Goal: Information Seeking & Learning: Learn about a topic

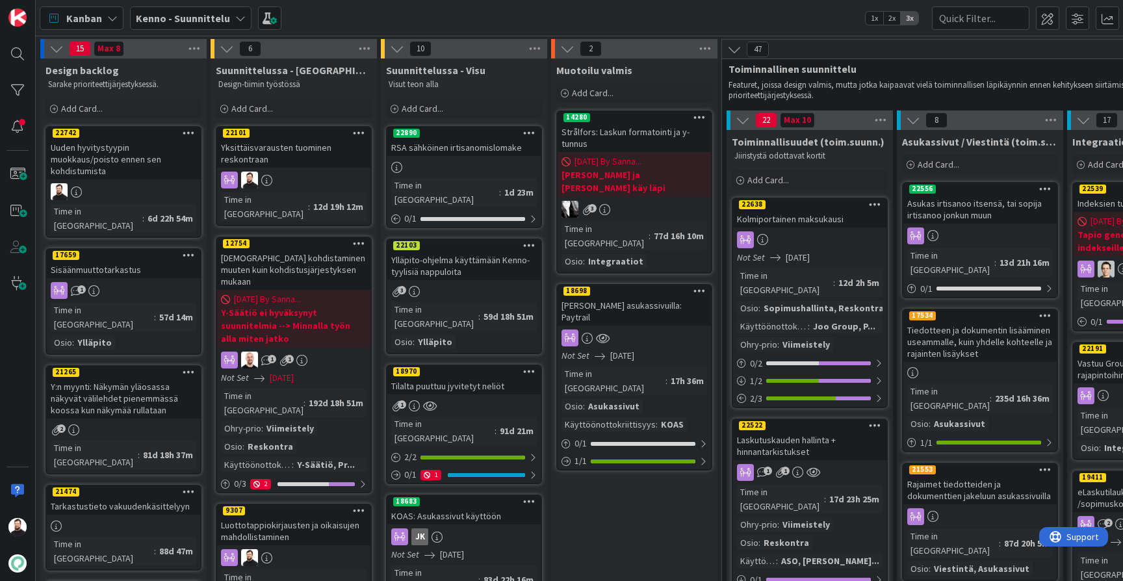
click at [133, 150] on div "Uuden hyvitystyypin muokkaus/poisto ennen sen kohdistumista" at bounding box center [123, 159] width 153 height 40
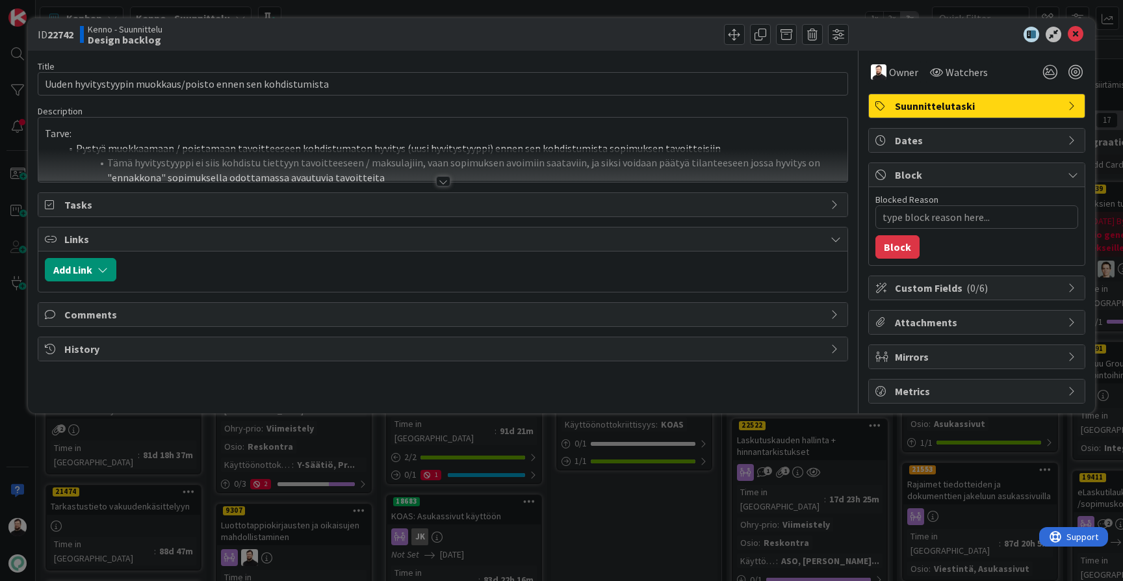
click at [447, 183] on div at bounding box center [443, 181] width 14 height 10
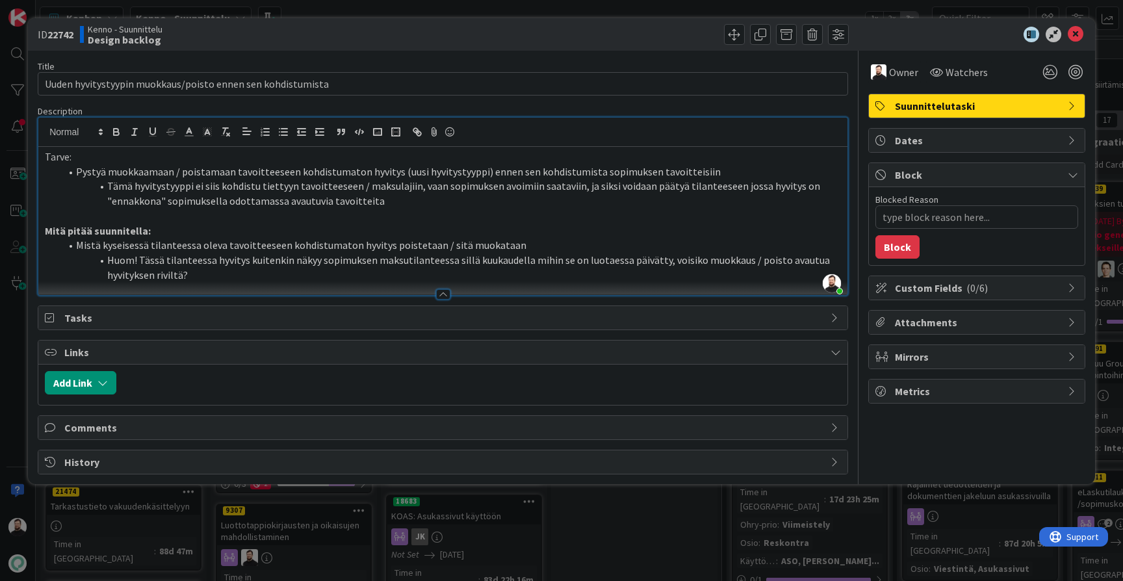
click at [385, 454] on span "History" at bounding box center [444, 462] width 760 height 16
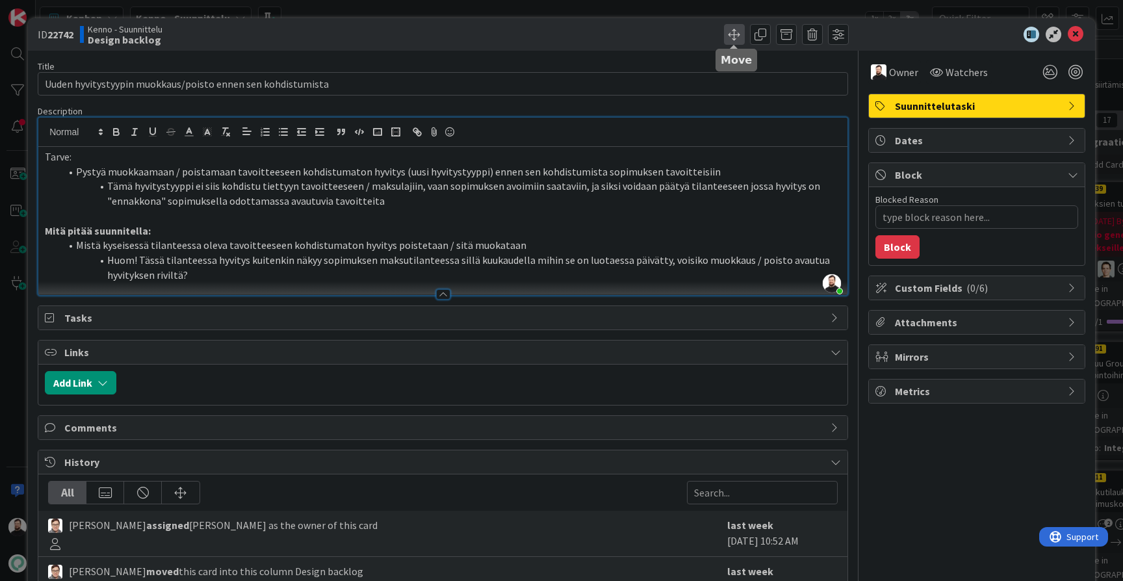
click at [738, 25] on span at bounding box center [734, 34] width 21 height 21
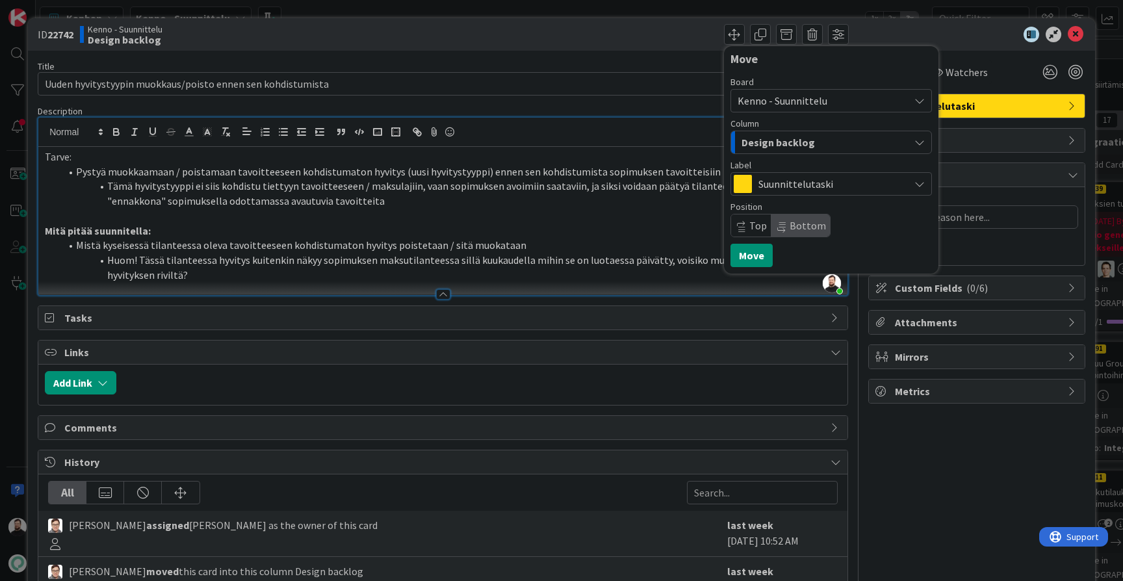
click at [767, 142] on span "Design backlog" at bounding box center [778, 142] width 73 height 17
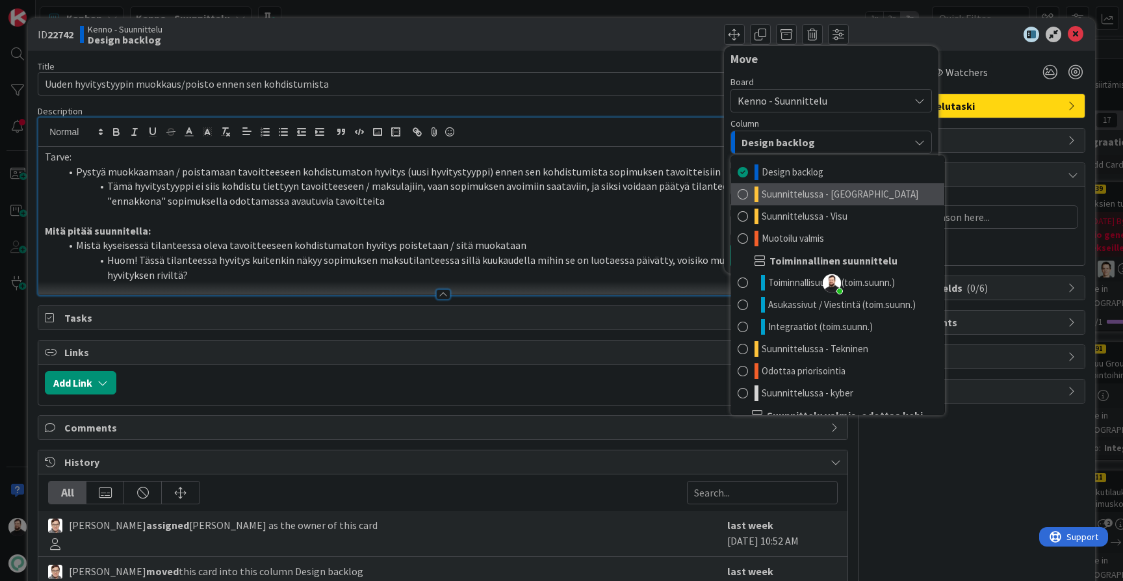
click at [787, 193] on span "Suunnittelussa - [GEOGRAPHIC_DATA]" at bounding box center [840, 195] width 157 height 16
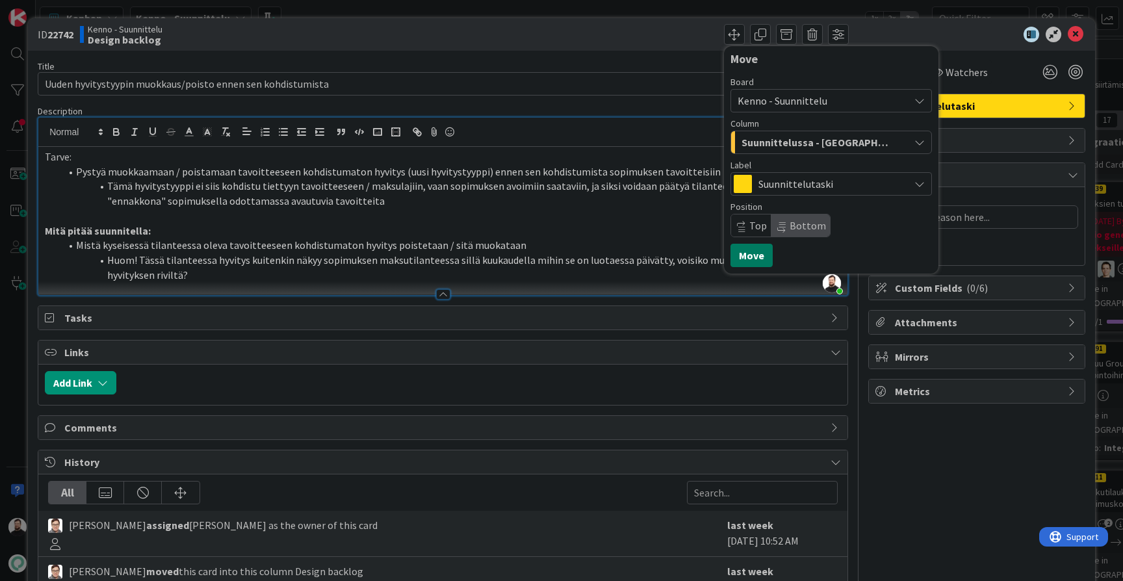
click at [746, 260] on button "Move" at bounding box center [752, 255] width 42 height 23
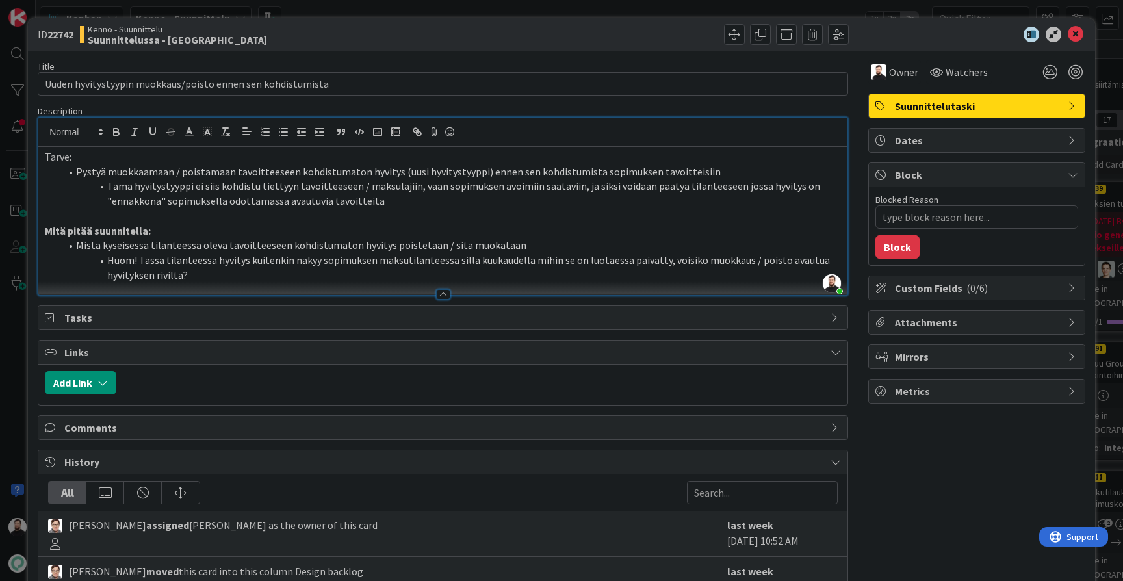
click at [8, 386] on div "ID 22742 Kenno - Suunnittelu Suunnittelussa - Rautalangat Move Move Title 59 / …" at bounding box center [561, 290] width 1123 height 581
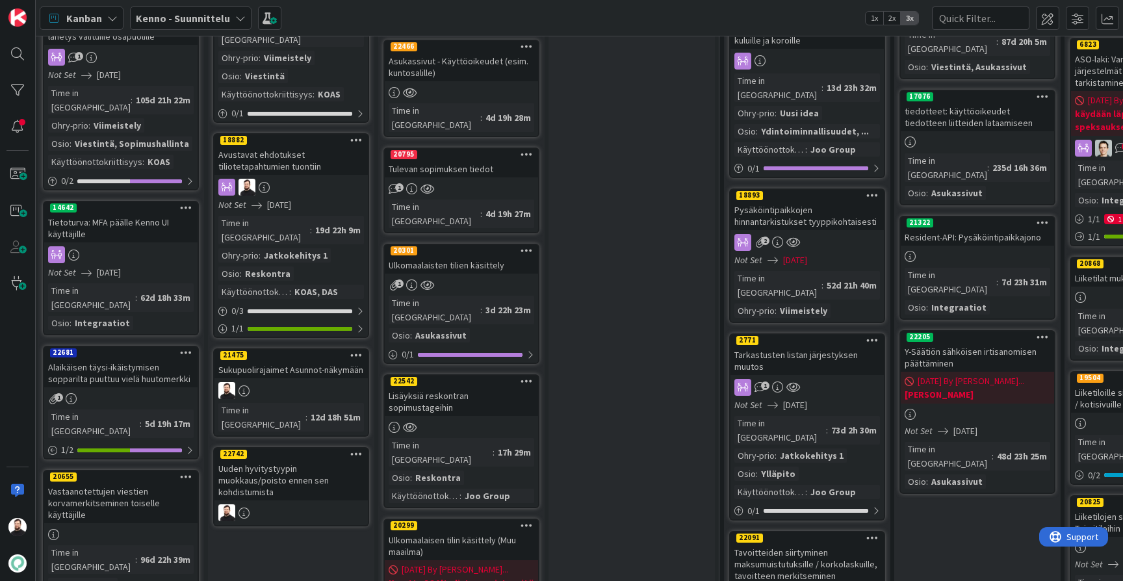
scroll to position [744, 3]
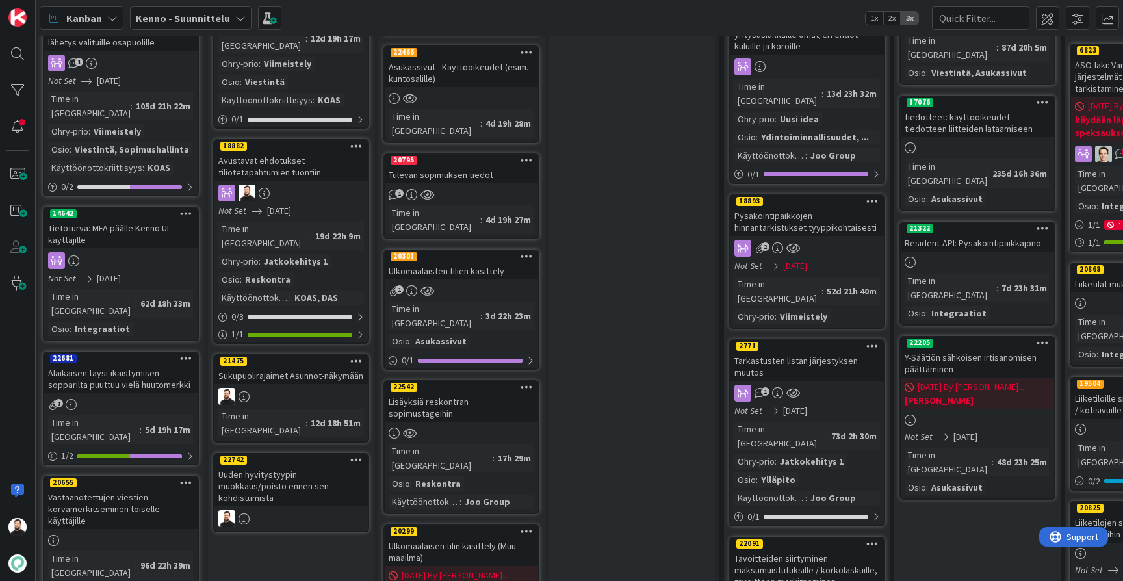
click at [300, 367] on div "Sukupuolirajaimet Asunnot-näkymään" at bounding box center [291, 375] width 153 height 17
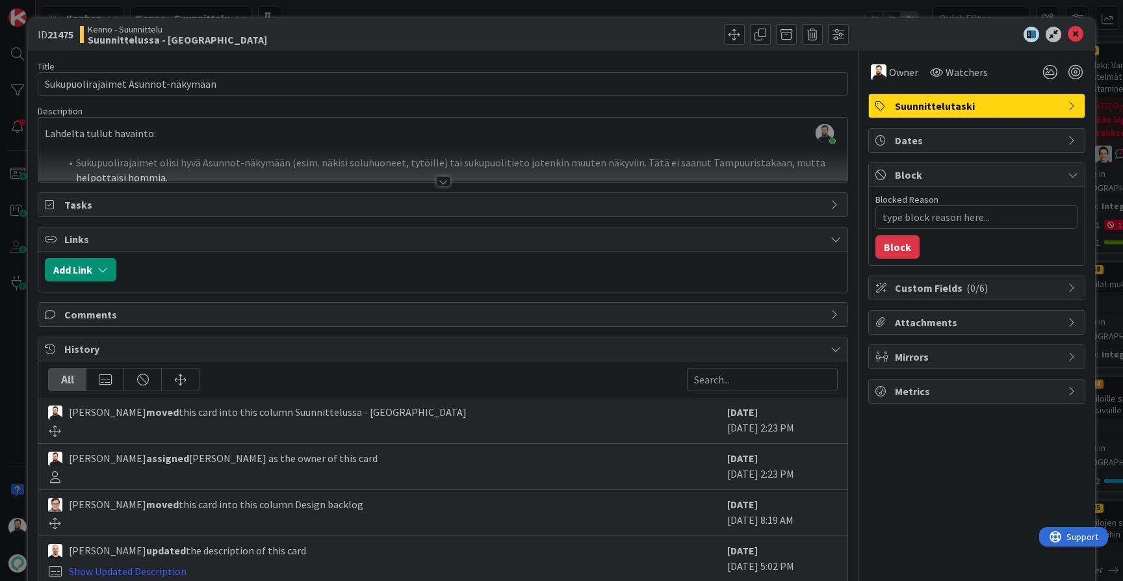
click at [16, 336] on div "ID 21475 Kenno - Suunnittelu Suunnittelussa - Rautalangat Title 34 / 128 Sukupu…" at bounding box center [561, 290] width 1123 height 581
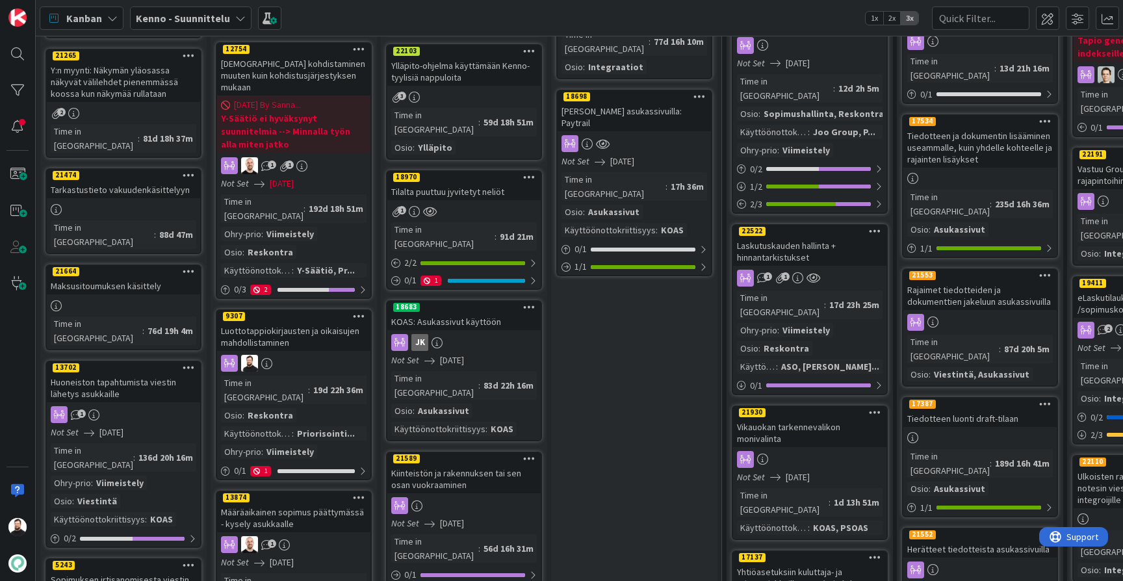
scroll to position [194, 0]
click at [322, 322] on div "Luottotappiokirjausten ja oikaisujen mahdollistaminen" at bounding box center [293, 336] width 153 height 29
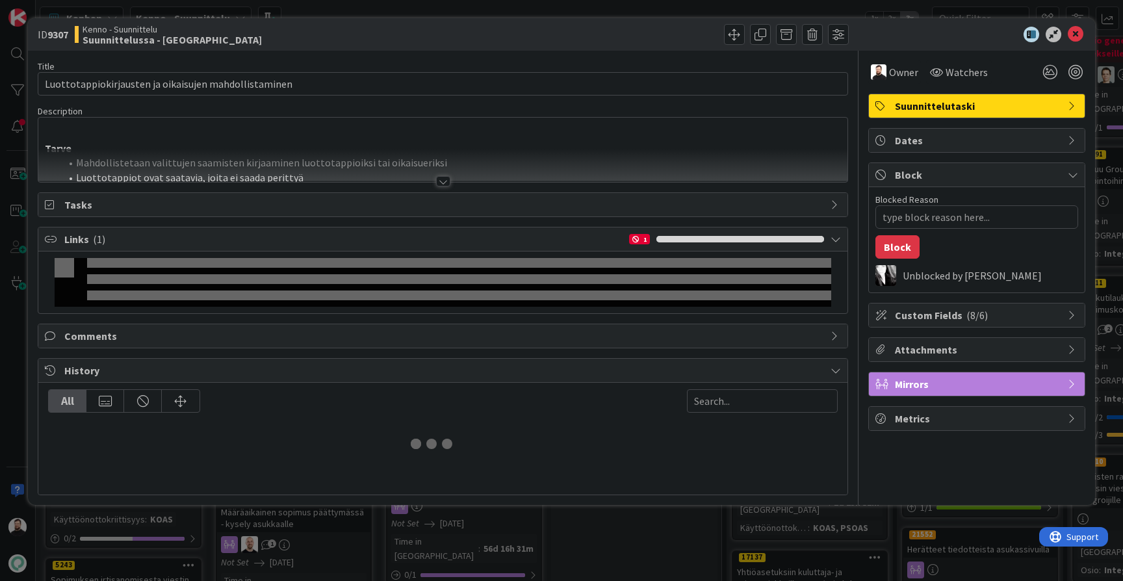
type textarea "x"
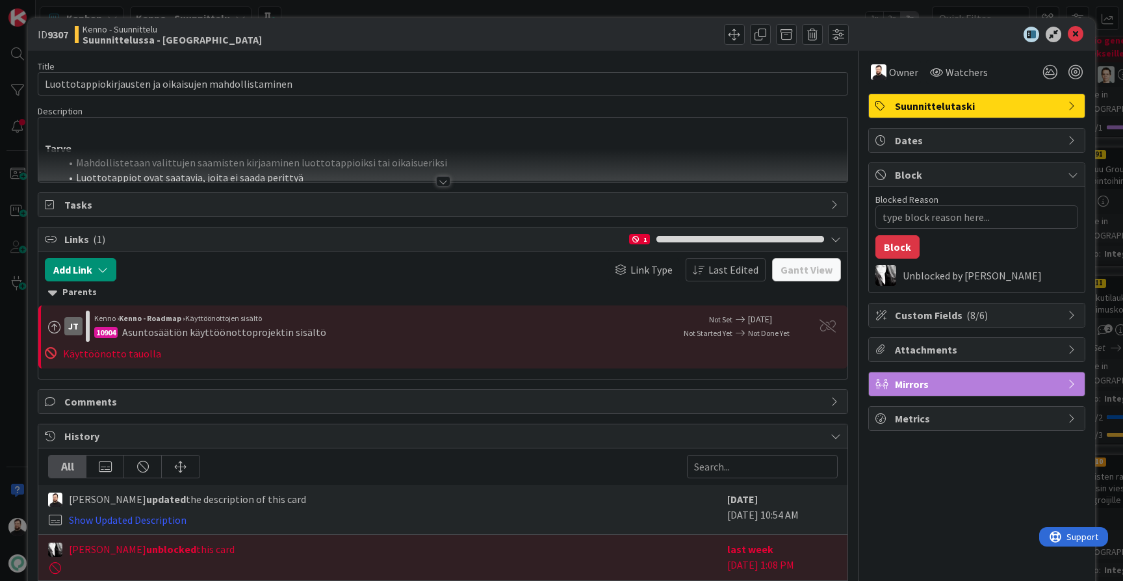
click at [443, 181] on div at bounding box center [443, 181] width 14 height 10
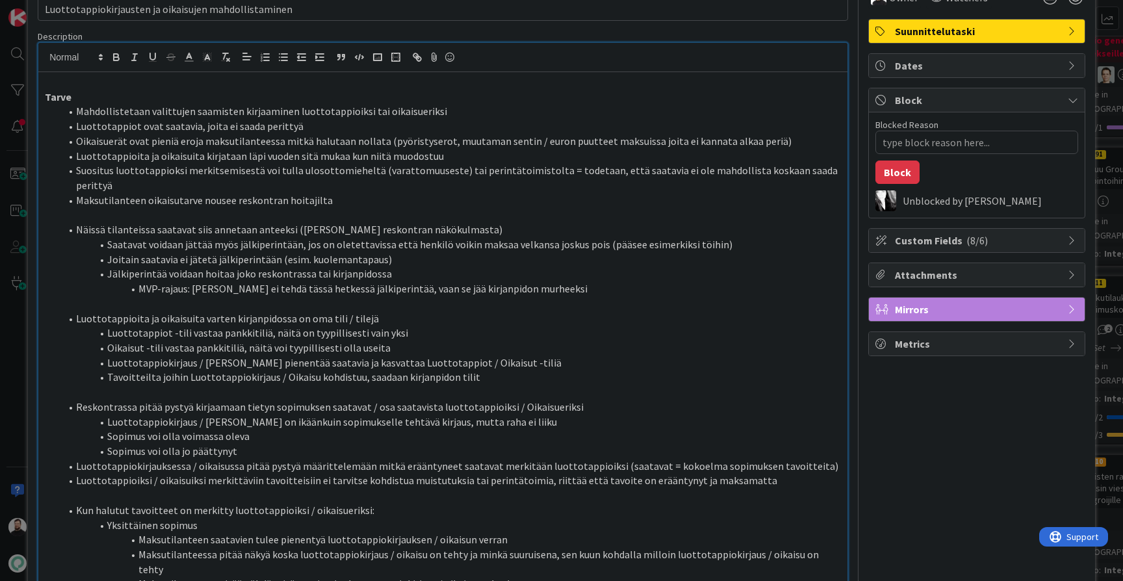
scroll to position [79, 0]
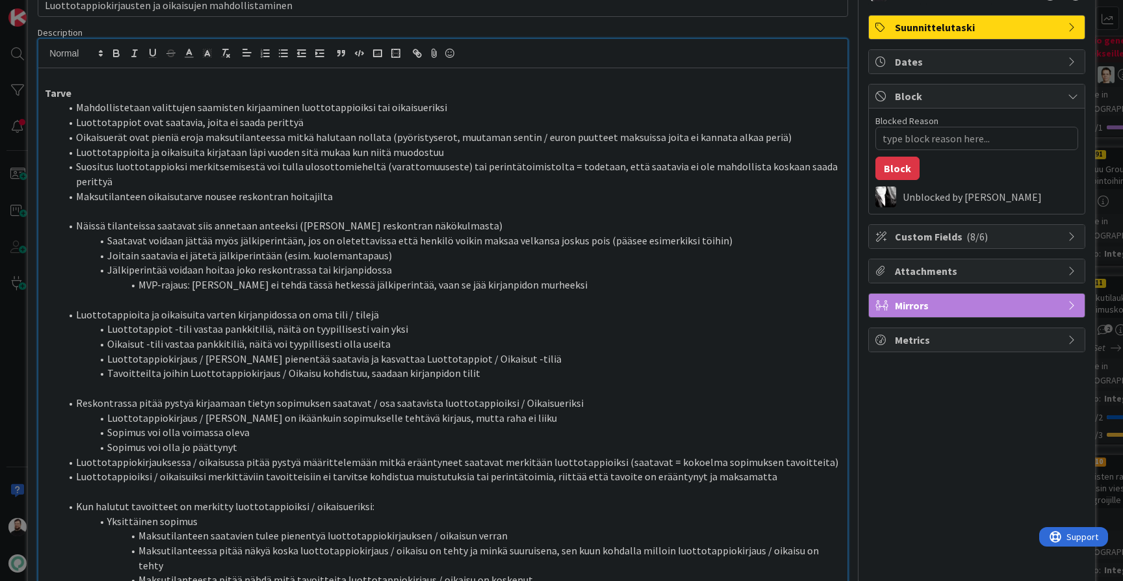
click at [581, 263] on li "Jälkiperintää voidaan hoitaa joko reskontrassa tai kirjanpidossa" at bounding box center [450, 270] width 781 height 15
click at [579, 278] on li "MVP-rajaus: [PERSON_NAME] ei tehdä tässä hetkessä jälkiperintää, vaan se jää ki…" at bounding box center [450, 285] width 781 height 15
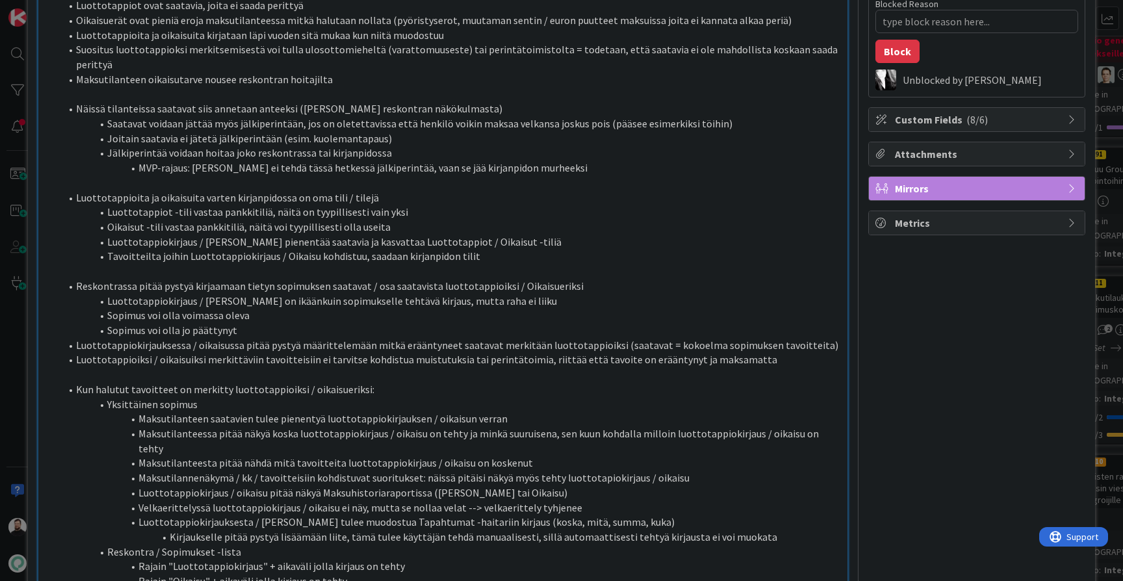
scroll to position [196, 0]
click at [610, 190] on li "Luottotappioita ja oikaisuita varten kirjanpidossa on oma tili / tilejä" at bounding box center [450, 197] width 781 height 15
click at [609, 204] on li "Luottotappiot -tili vastaa pankkitiliä, näitä on tyypillisesti vain yksi" at bounding box center [450, 211] width 781 height 15
click at [610, 219] on li "Oikaisut -tili vastaa pankkitiliä, näitä voi tyypillisesti olla useita" at bounding box center [450, 226] width 781 height 15
click at [610, 234] on li "Luottotappiokirjaus / [PERSON_NAME] pienentää saatavia ja kasvattaa Luottotappi…" at bounding box center [450, 241] width 781 height 15
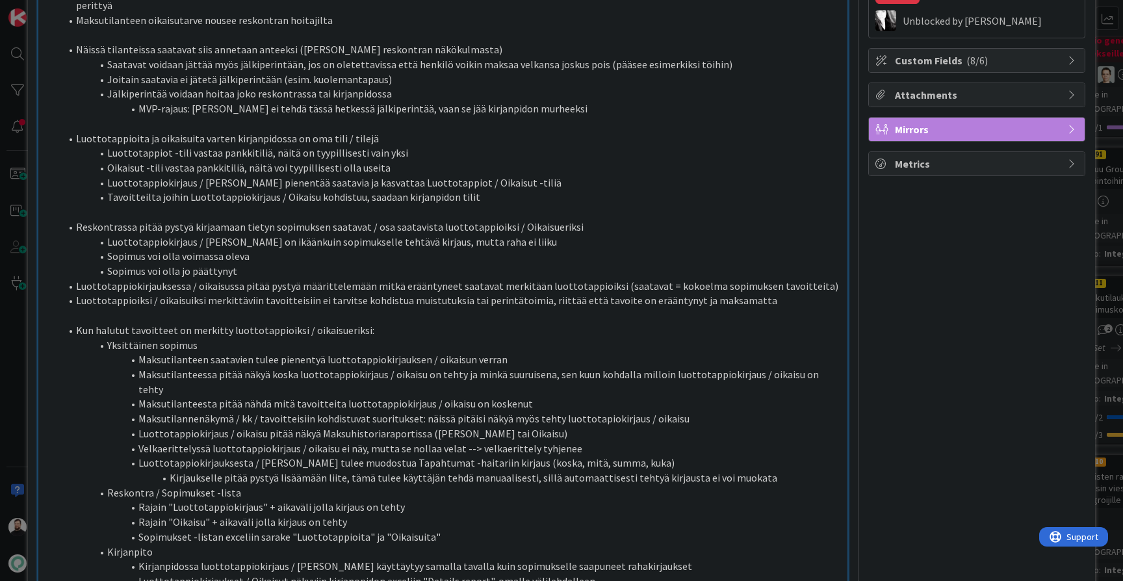
scroll to position [259, 0]
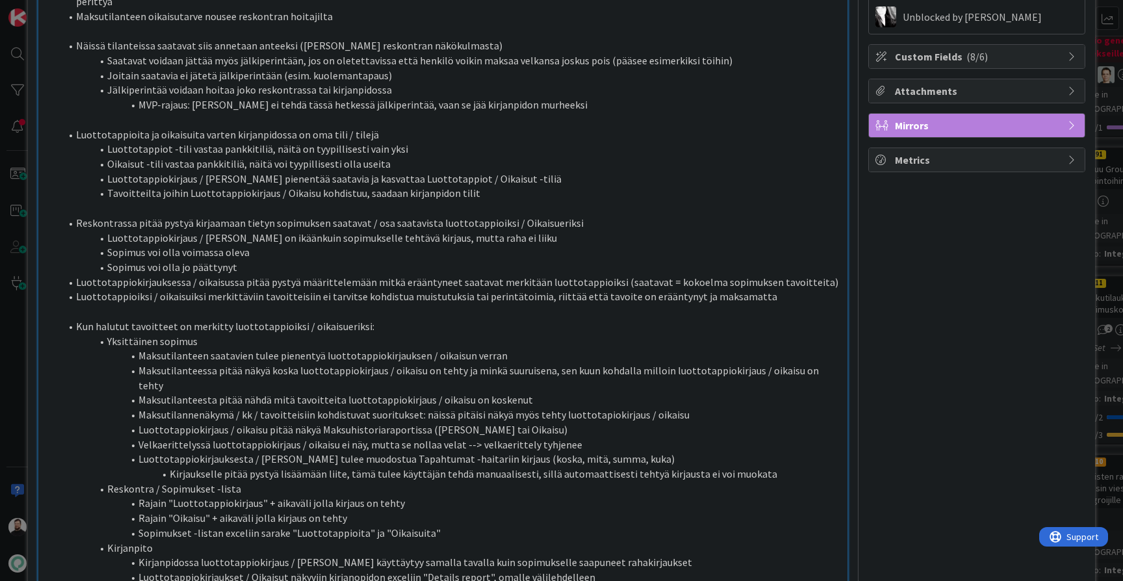
click at [579, 231] on li "Luottotappiokirjaus / [PERSON_NAME] on ikäänkuin sopimukselle tehtävä kirjaus, …" at bounding box center [450, 238] width 781 height 15
click at [576, 245] on li "Sopimus voi olla voimassa oleva" at bounding box center [450, 252] width 781 height 15
click at [577, 260] on li "Sopimus voi olla jo päättynyt" at bounding box center [450, 267] width 781 height 15
click at [592, 275] on li "Luottotappiokirjauksessa / oikaisussa pitää pystyä määrittelemään mitkä eräänty…" at bounding box center [450, 282] width 781 height 15
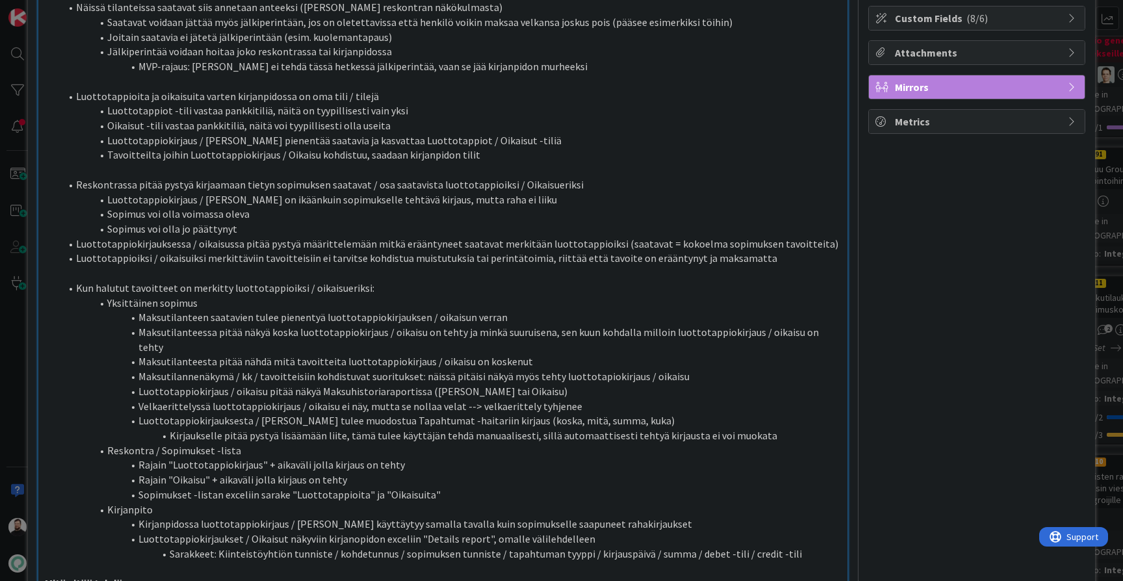
scroll to position [298, 0]
click at [714, 176] on li "Reskontrassa pitää pystyä kirjaamaan tietyn sopimuksen saatavat / osa saatavist…" at bounding box center [450, 183] width 781 height 15
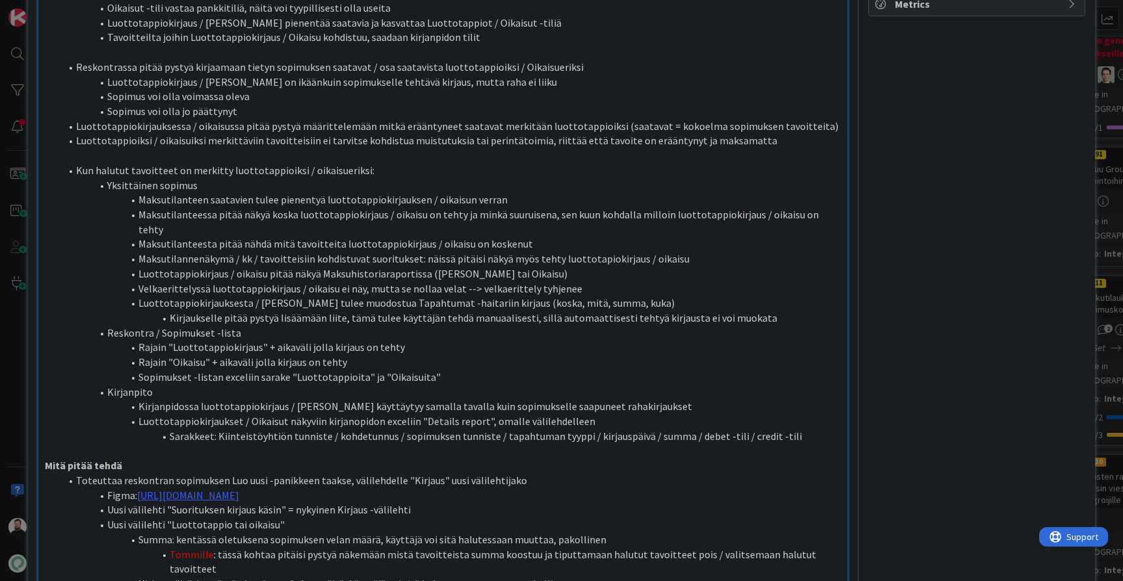
scroll to position [415, 0]
click at [691, 251] on li "Maksutilannenäkymä / kk / tavoitteisiin kohdistuvat suoritukset: näissä pitäisi…" at bounding box center [450, 258] width 781 height 15
click at [702, 236] on li "Maksutilanteesta pitää nähdä mitä tavoitteita luottotappiokirjaus / oikaisu on …" at bounding box center [450, 243] width 781 height 15
click at [692, 266] on li "Luottotappiokirjaus / oikaisu pitää näkyä Maksuhistoriaraportissa ([PERSON_NAME…" at bounding box center [450, 273] width 781 height 15
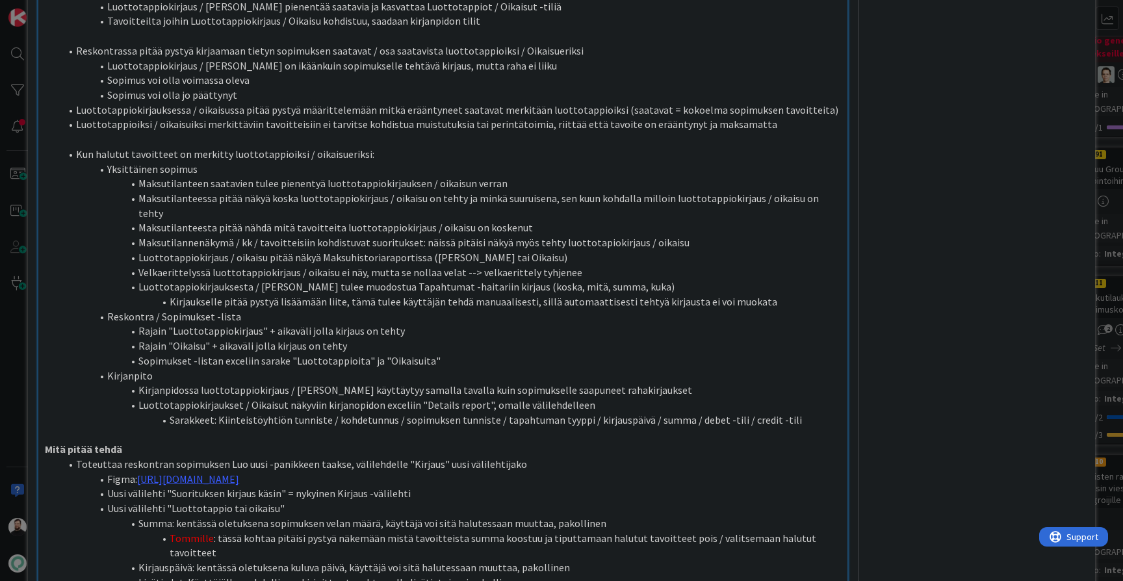
scroll to position [433, 0]
click at [694, 278] on li "Luottotappiokirjauksesta / [PERSON_NAME] tulee muodostua Tapahtumat -haitariin …" at bounding box center [450, 285] width 781 height 15
click at [706, 278] on li "Luottotappiokirjauksesta / [PERSON_NAME] tulee muodostua Tapahtumat -haitariin …" at bounding box center [450, 285] width 781 height 15
click at [709, 263] on li "Velkaerittelyssä luottotappiokirjaus / oikaisu ei näy, mutta se nollaa velat --…" at bounding box center [450, 270] width 781 height 15
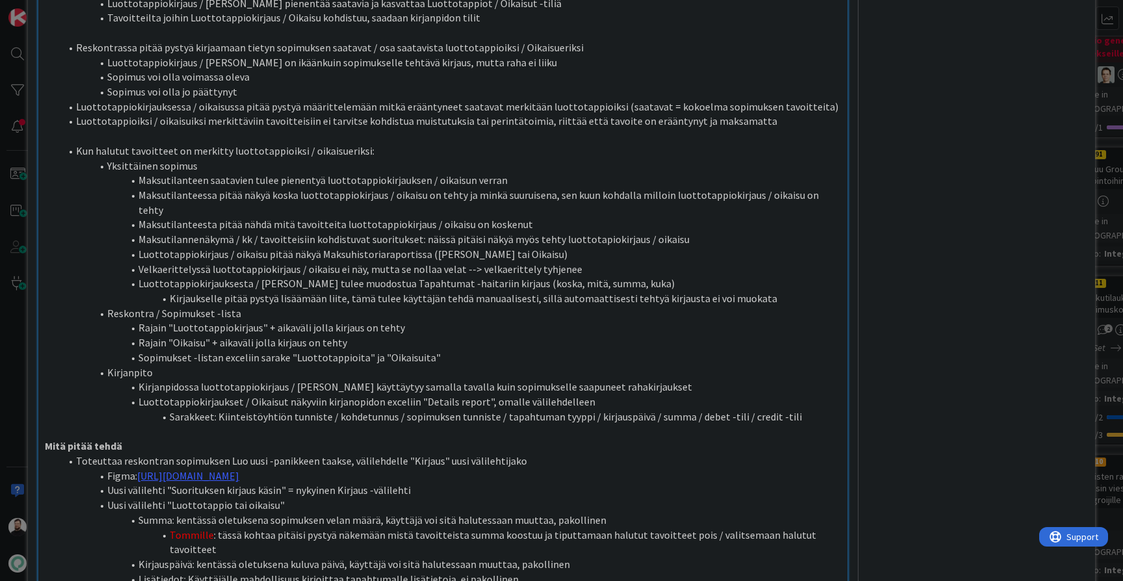
click at [718, 247] on li "Luottotappiokirjaus / oikaisu pitää näkyä Maksuhistoriaraportissa ([PERSON_NAME…" at bounding box center [450, 254] width 781 height 15
click at [728, 232] on li "Maksutilannenäkymä / kk / tavoitteisiin kohdistuvat suoritukset: näissä pitäisi…" at bounding box center [450, 239] width 781 height 15
click at [722, 262] on li "Velkaerittelyssä luottotappiokirjaus / oikaisu ei näy, mutta se nollaa velat --…" at bounding box center [450, 269] width 781 height 15
click at [775, 276] on li "Luottotappiokirjauksesta / [PERSON_NAME] tulee muodostua Tapahtumat -haitariin …" at bounding box center [450, 283] width 781 height 15
click at [775, 291] on li "Kirjaukselle pitää pystyä lisäämään liite, tämä tulee käyttäjän tehdä manuaalis…" at bounding box center [450, 298] width 781 height 15
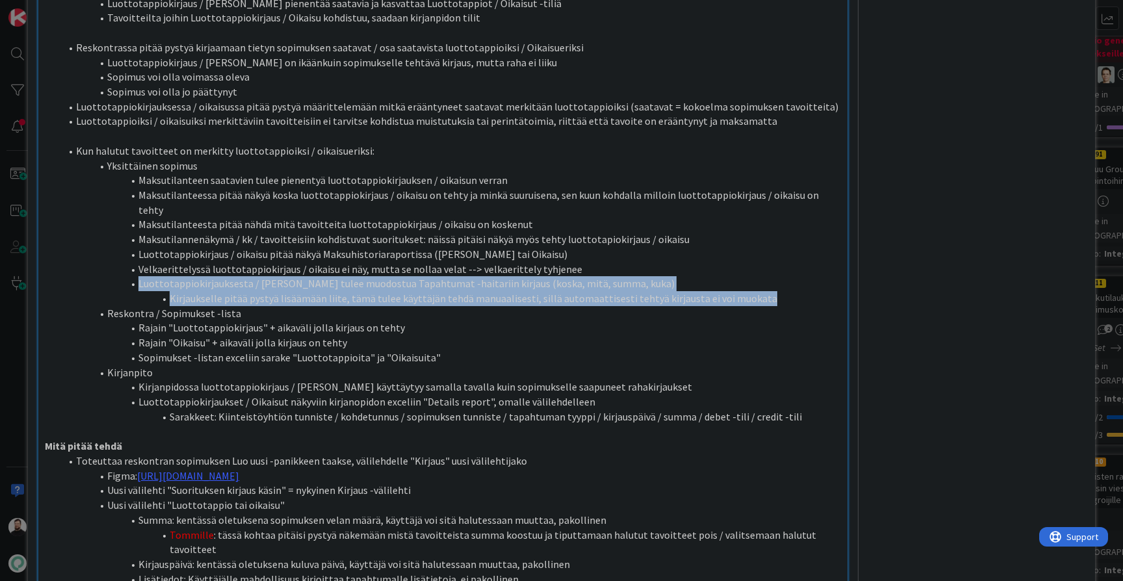
drag, startPoint x: 763, startPoint y: 256, endPoint x: 128, endPoint y: 239, distance: 635.4
click at [128, 239] on ol "Kun halutut tavoitteet on merkitty luottotappioiksi / oikaisueriksi: Yksittäine…" at bounding box center [443, 284] width 796 height 281
copy ol "Luottotappiokirjauksesta / [PERSON_NAME] tulee muodostua Tapahtumat -haitariin …"
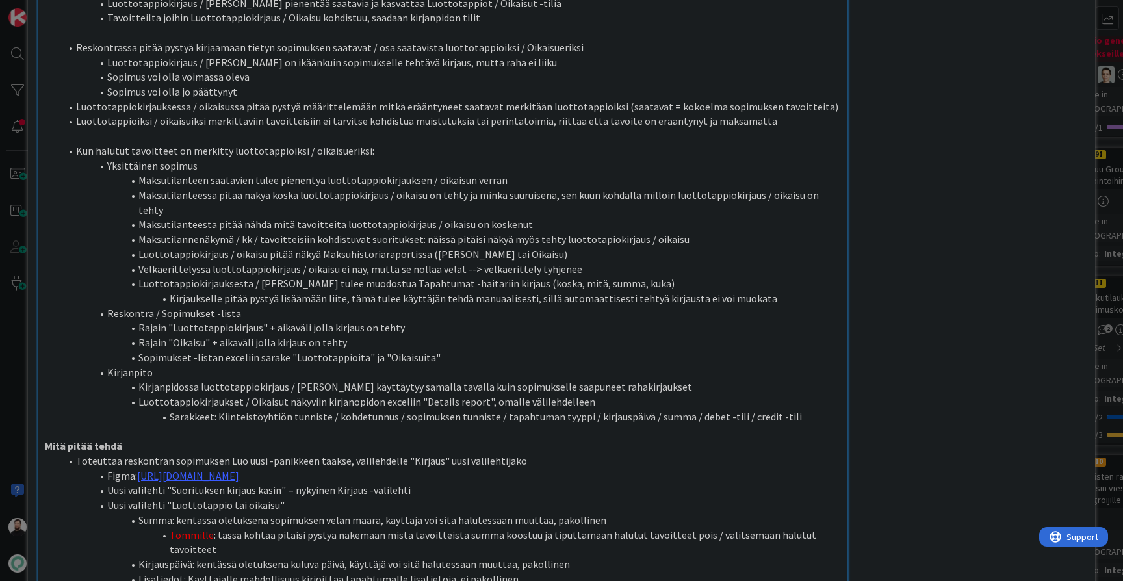
click at [546, 395] on li "Luottotappiokirjaukset / Oikaisut näkyviin kirjanopidon exceliin "Details repor…" at bounding box center [450, 402] width 781 height 15
click at [22, 372] on div "ID 9307 Kenno - Suunnittelu Suunnittelussa - Rautalangat Title 53 / 128 Luottot…" at bounding box center [561, 290] width 1123 height 581
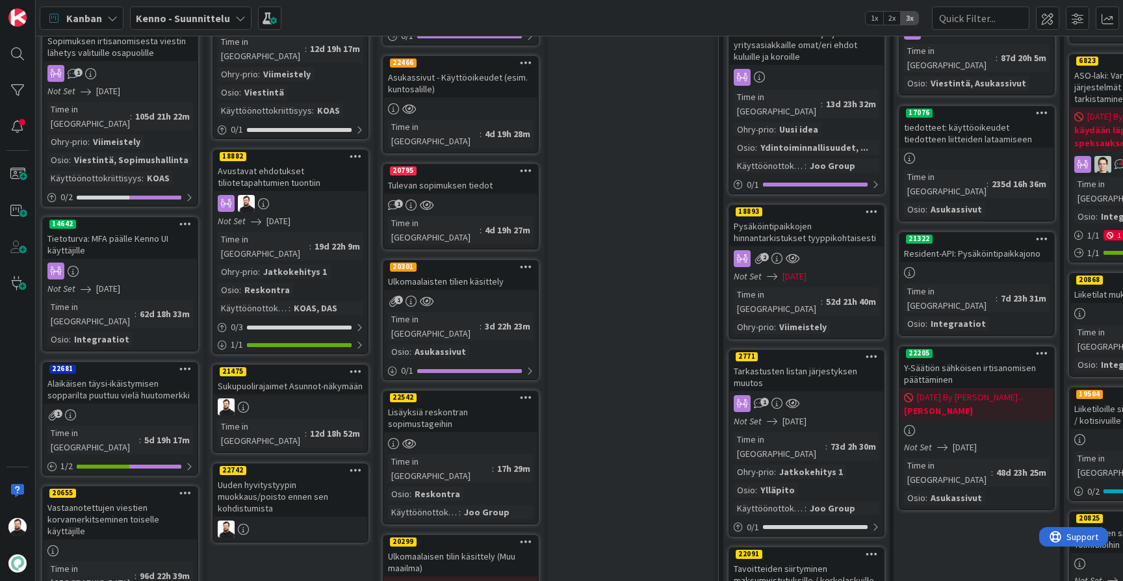
scroll to position [730, 3]
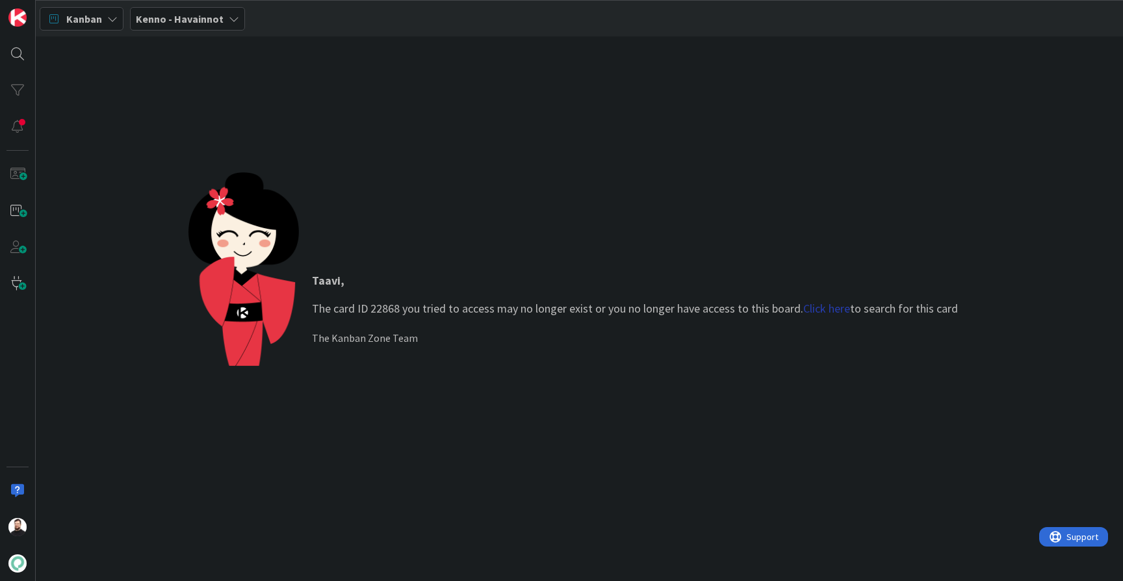
click at [817, 307] on link "Click here" at bounding box center [827, 308] width 47 height 15
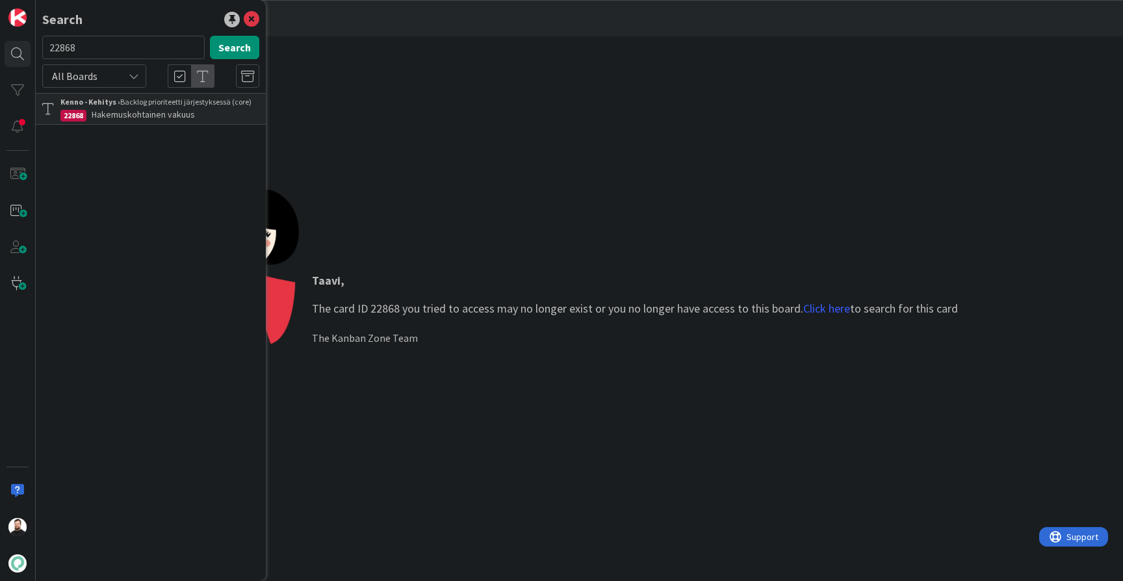
click at [173, 115] on span "Hakemuskohtainen vakuus" at bounding box center [143, 115] width 103 height 12
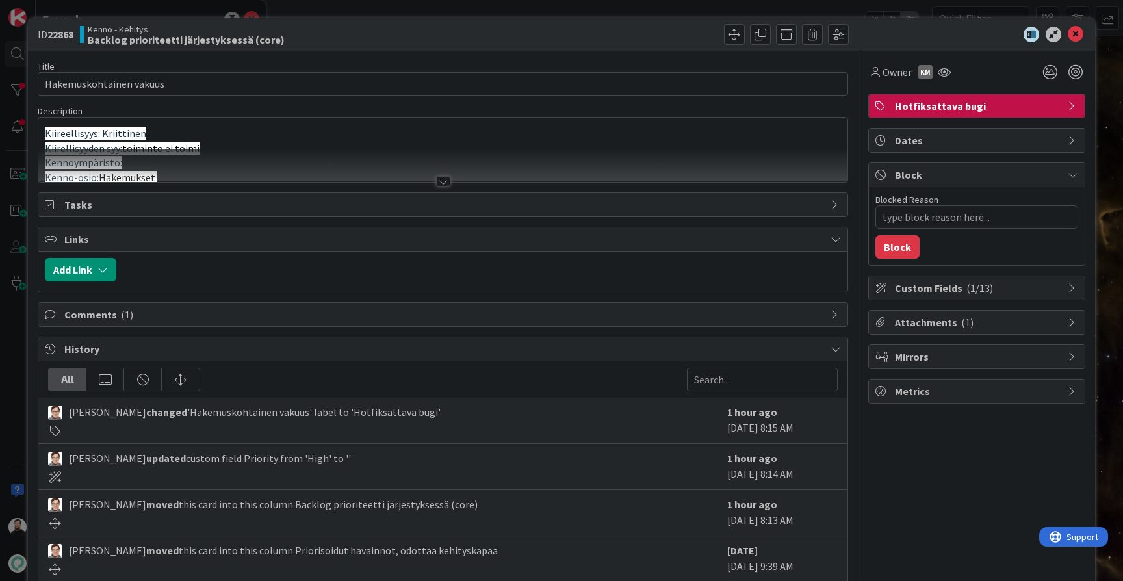
type textarea "x"
click at [440, 180] on div at bounding box center [443, 181] width 14 height 10
